Goal: Obtain resource: Download file/media

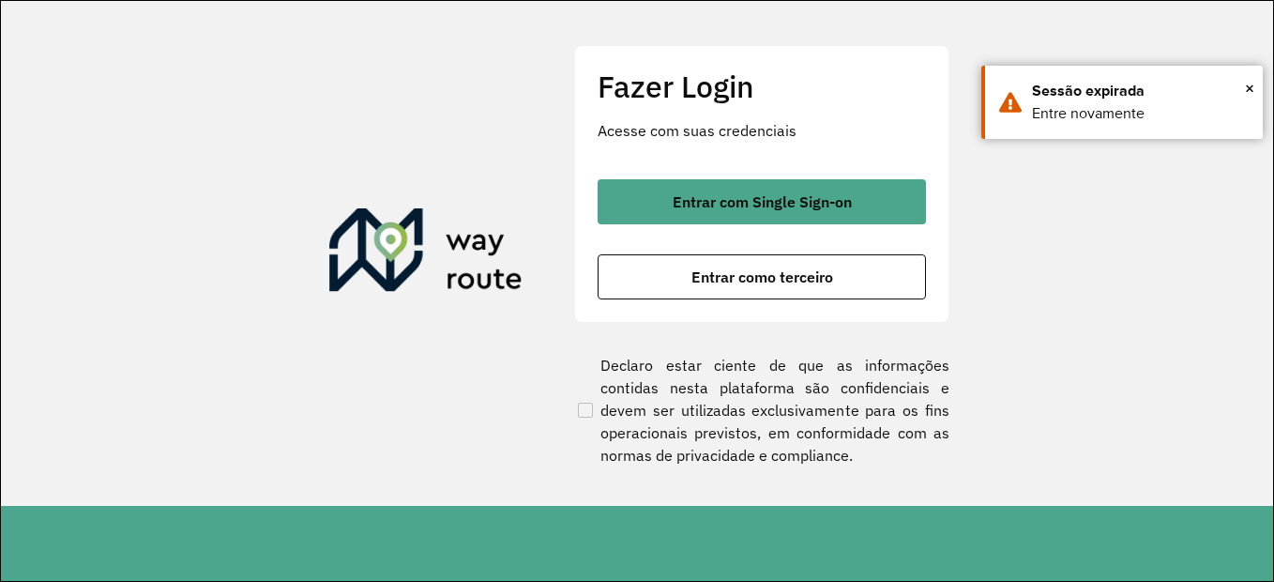
click at [811, 227] on div "Entrar com Single Sign-on Entrar como terceiro" at bounding box center [762, 239] width 328 height 120
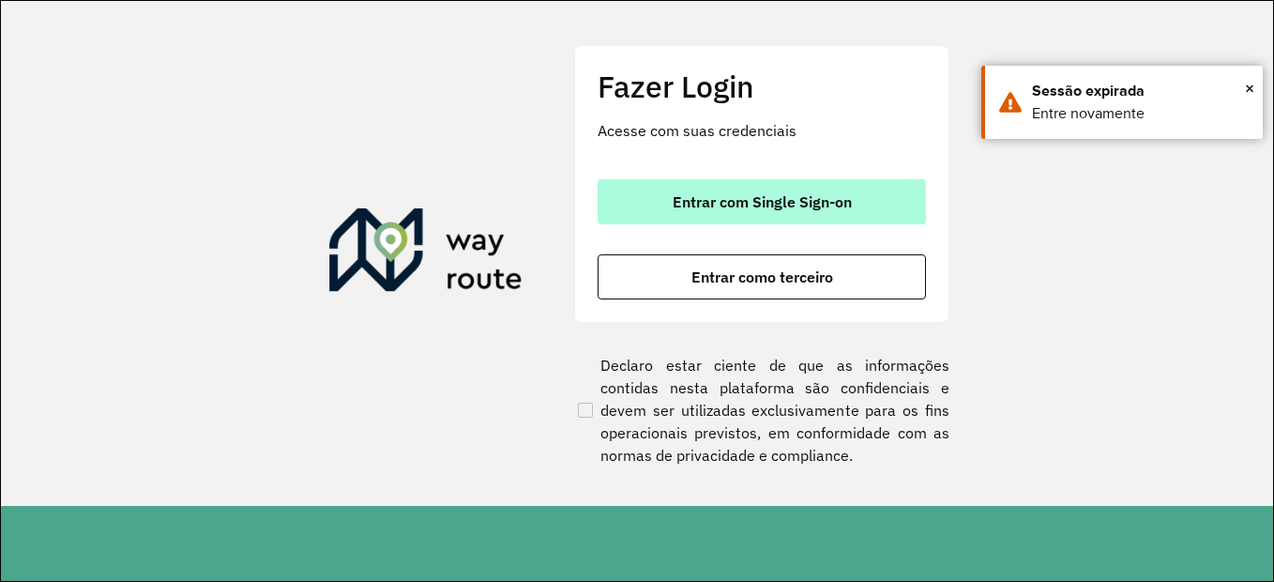
click at [800, 205] on span "Entrar com Single Sign-on" at bounding box center [762, 201] width 179 height 15
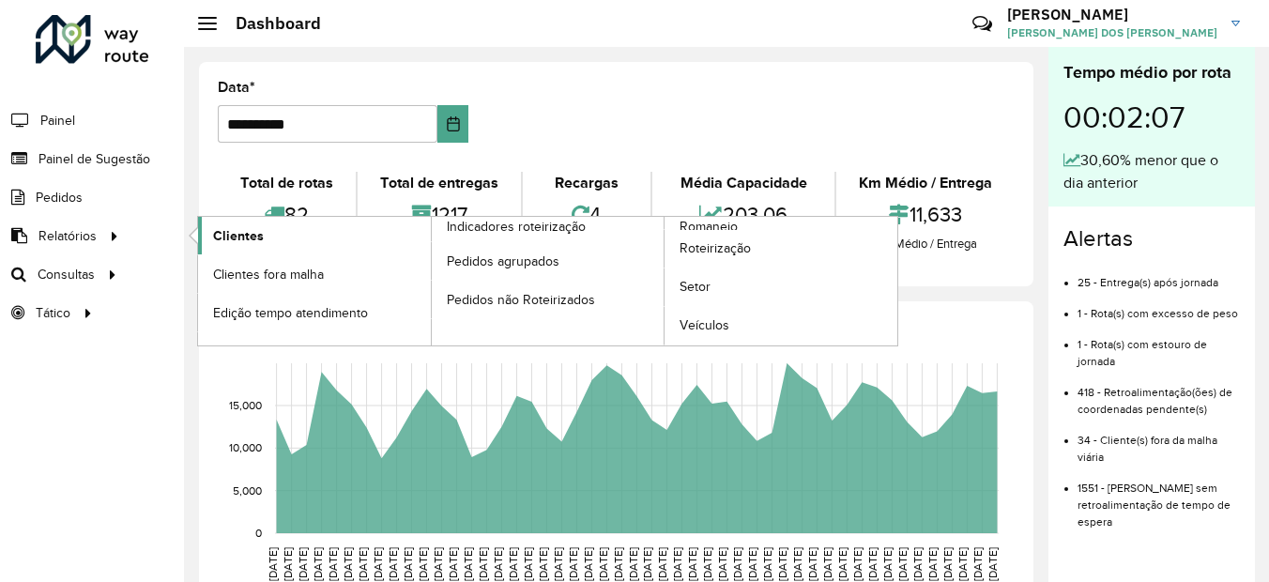
click at [226, 238] on span "Clientes" at bounding box center [238, 236] width 51 height 20
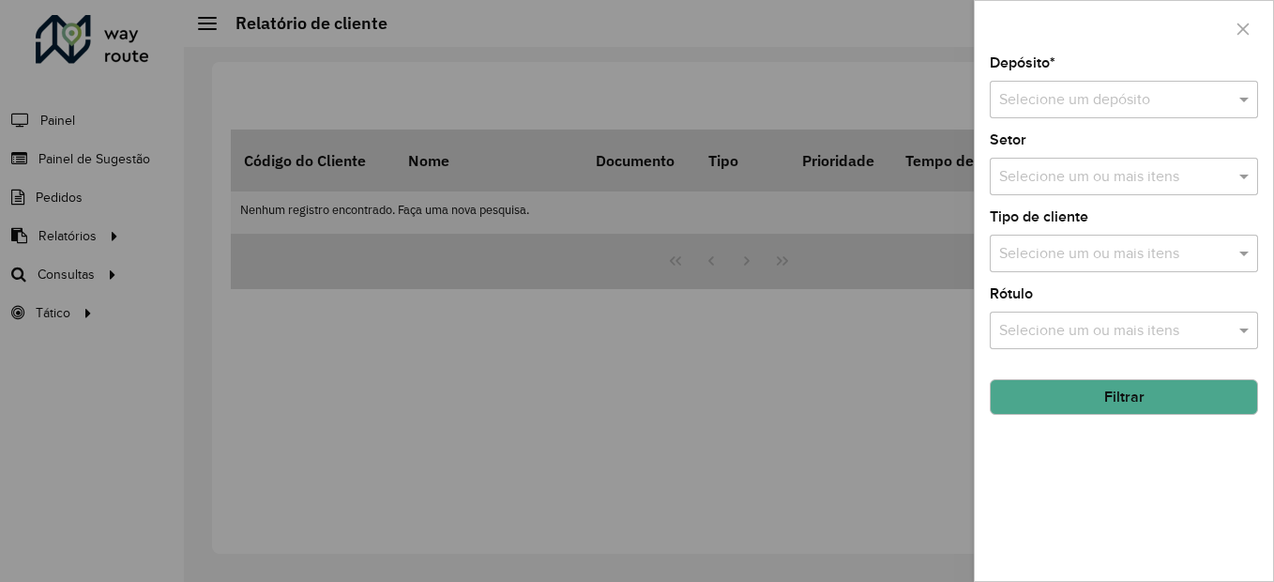
click at [1008, 99] on input "text" at bounding box center [1105, 100] width 212 height 23
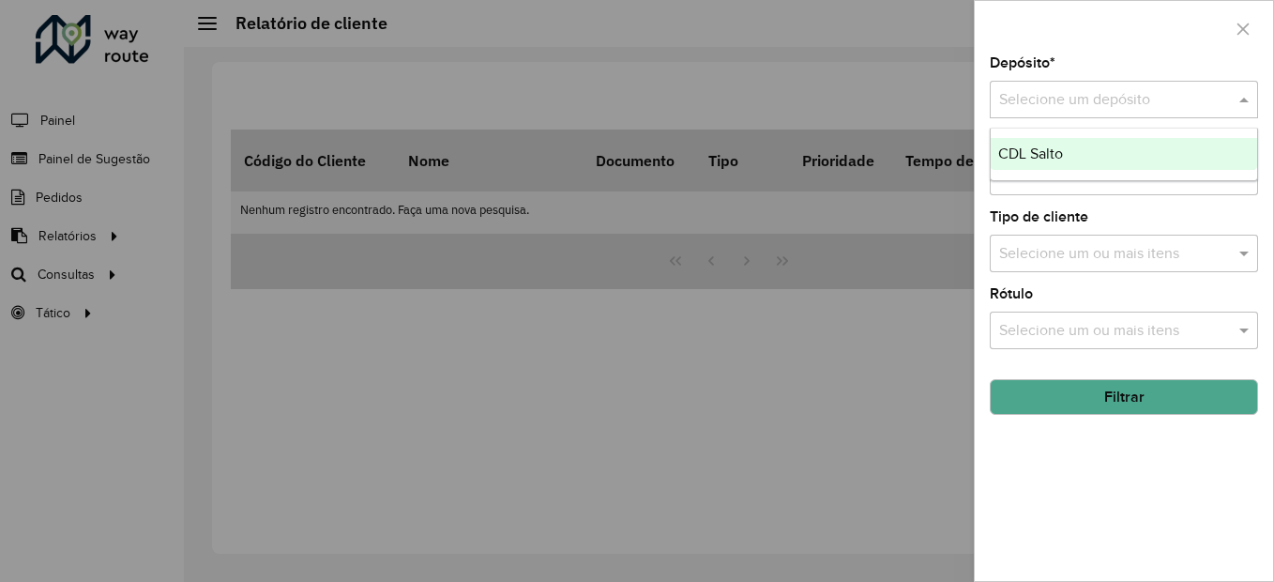
click at [1055, 145] on div "CDL Salto" at bounding box center [1124, 154] width 267 height 32
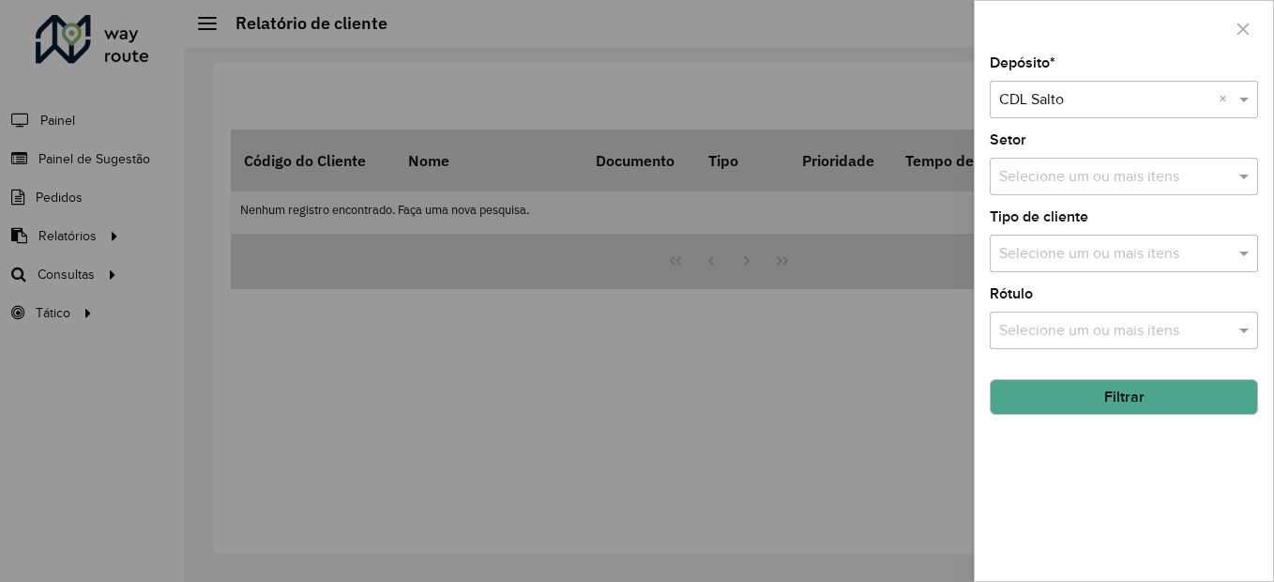
click at [1113, 402] on button "Filtrar" at bounding box center [1124, 397] width 268 height 36
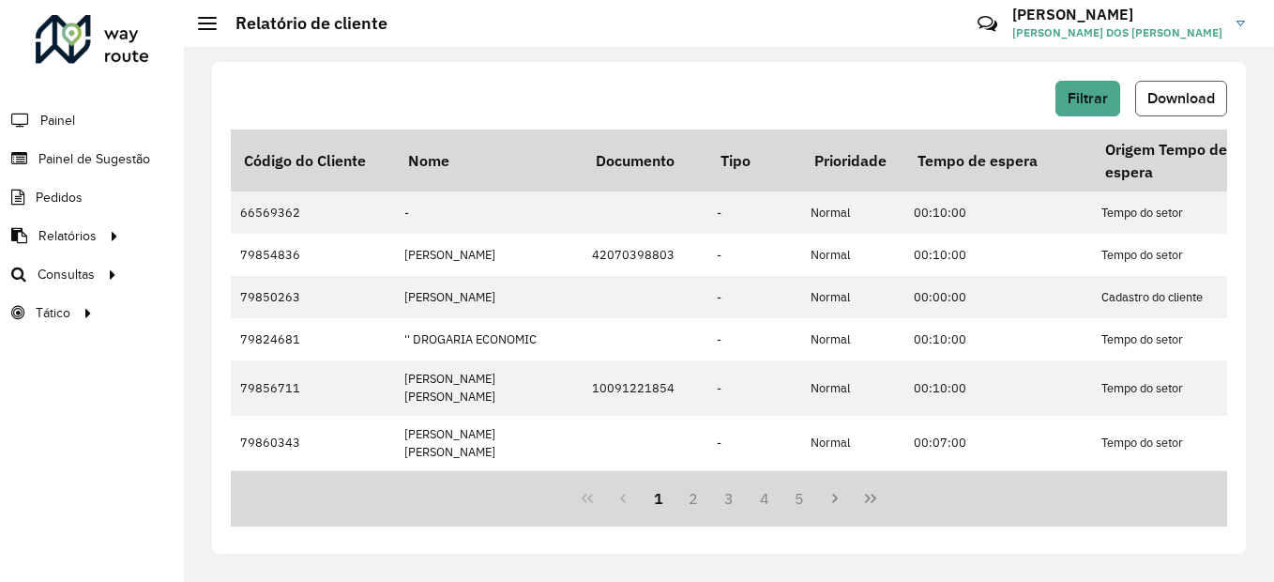
click at [1174, 81] on button "Download" at bounding box center [1182, 99] width 92 height 36
